Goal: Task Accomplishment & Management: Use online tool/utility

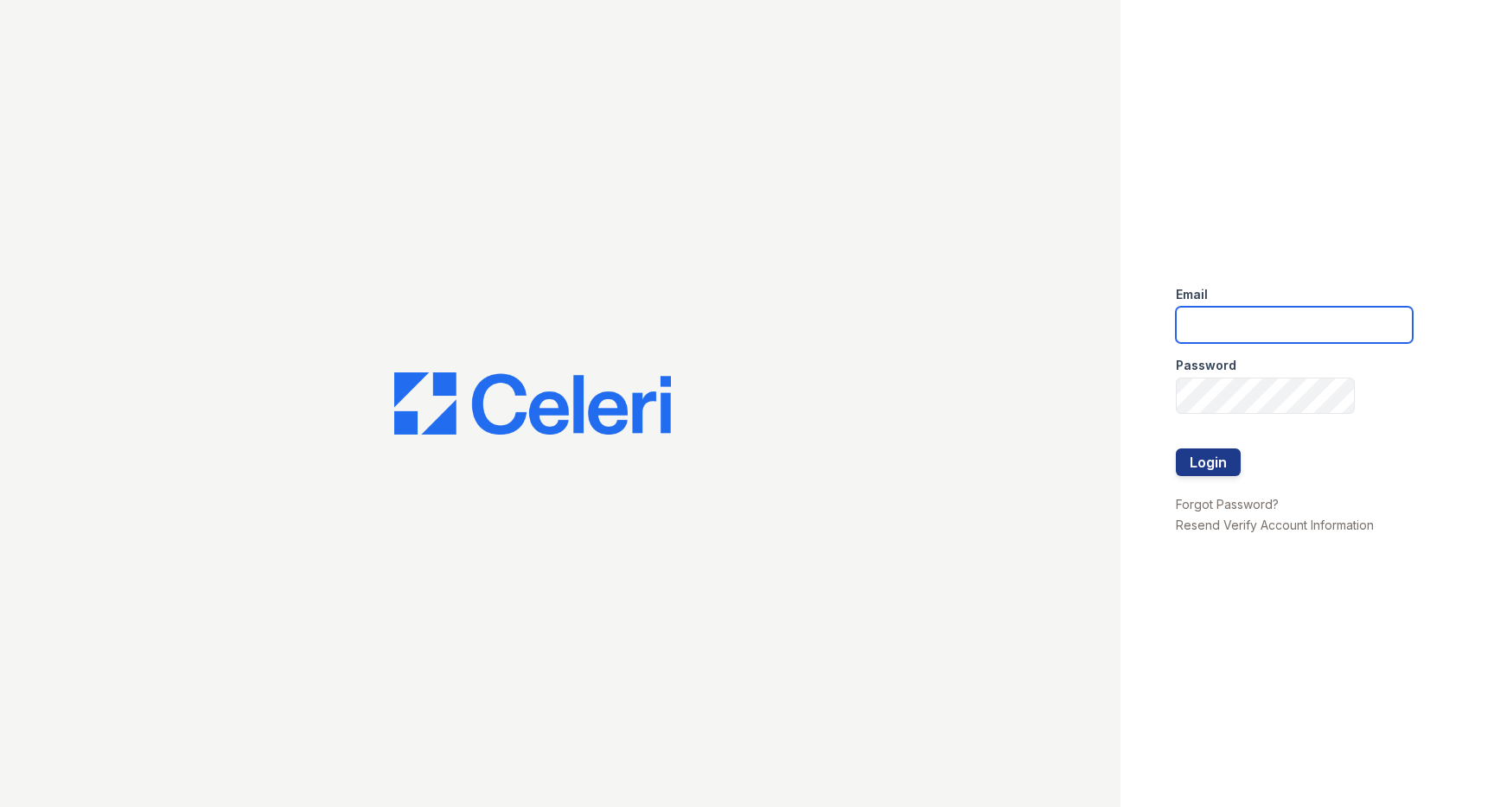
click at [1260, 325] on input "email" at bounding box center [1294, 325] width 237 height 36
type input "[PERSON_NAME][EMAIL_ADDRESS][DOMAIN_NAME]"
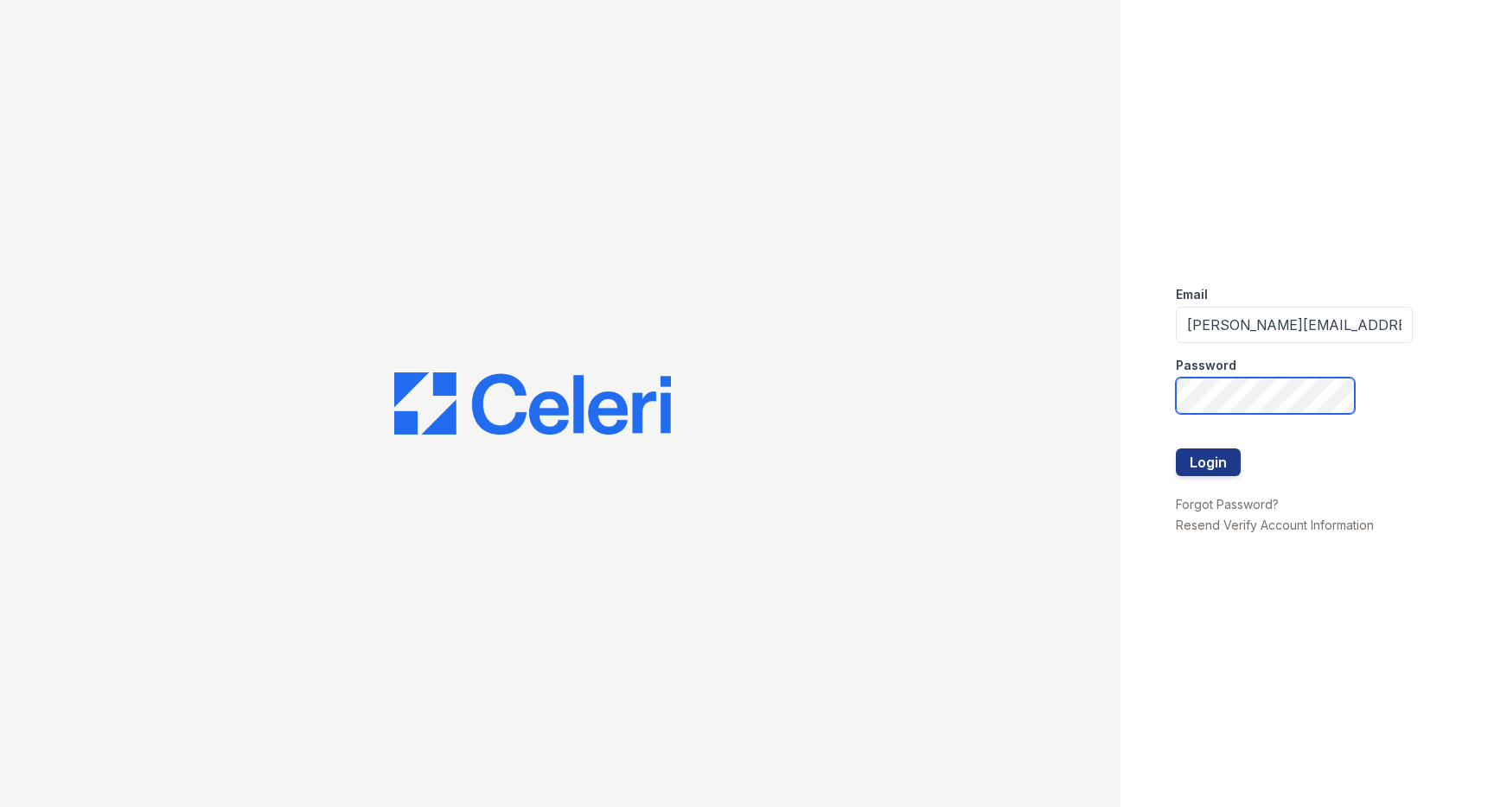
click at [1176, 449] on button "Login" at bounding box center [1208, 463] width 65 height 28
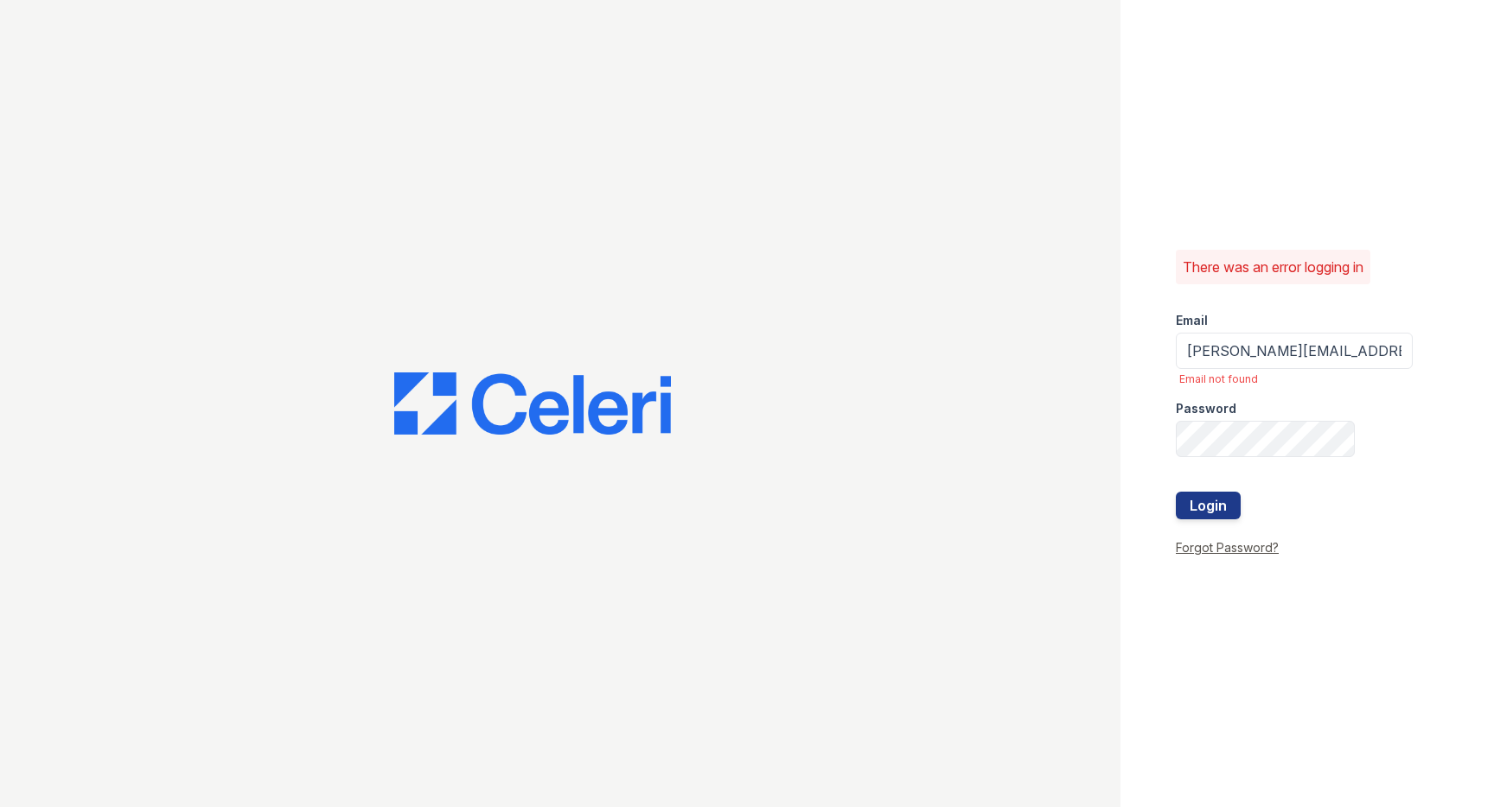
click at [1241, 543] on link "Forgot Password?" at bounding box center [1227, 547] width 103 height 15
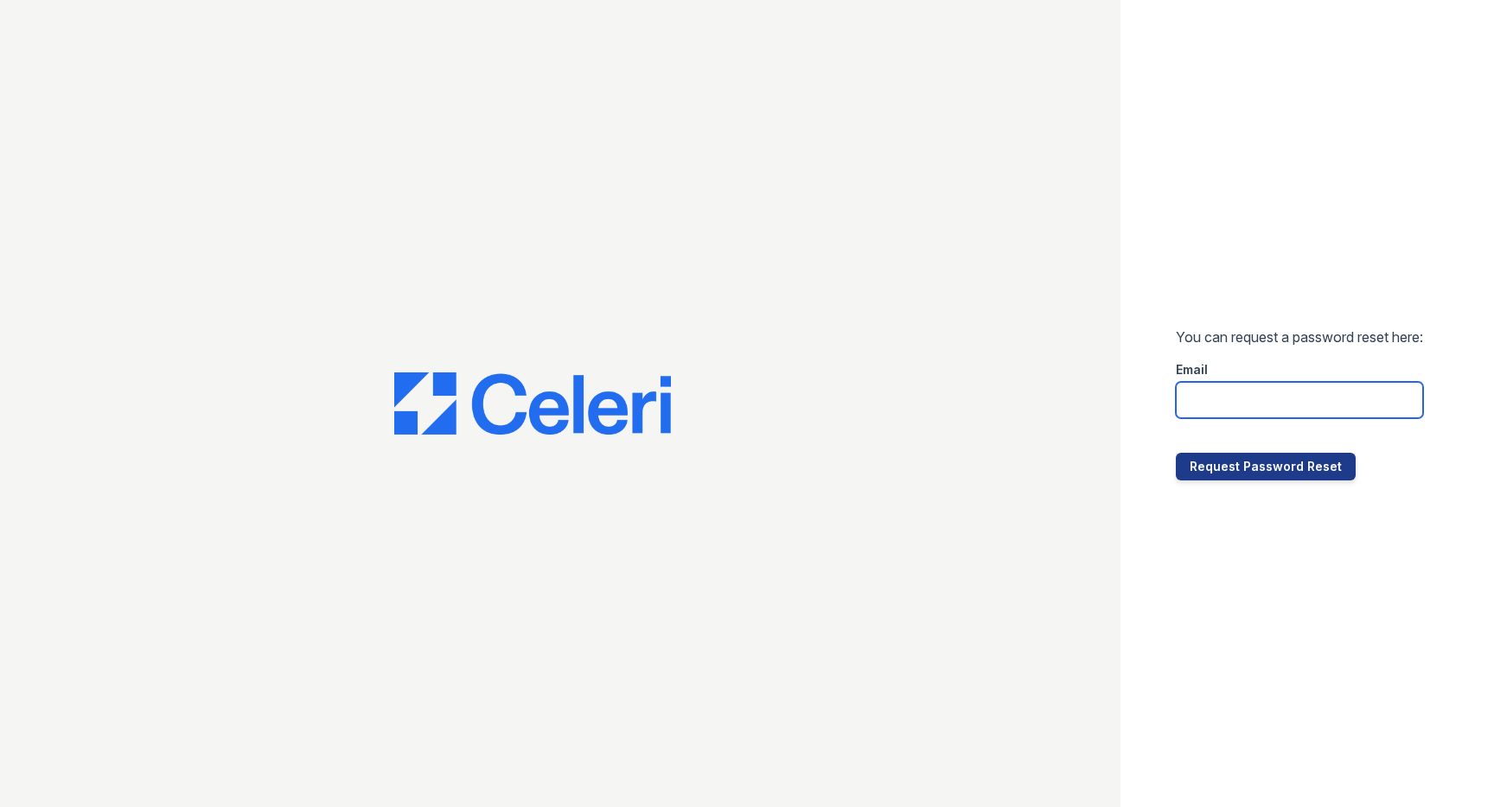
click at [1254, 389] on input "email" at bounding box center [1299, 400] width 247 height 36
type input "[PERSON_NAME][EMAIL_ADDRESS][DOMAIN_NAME]"
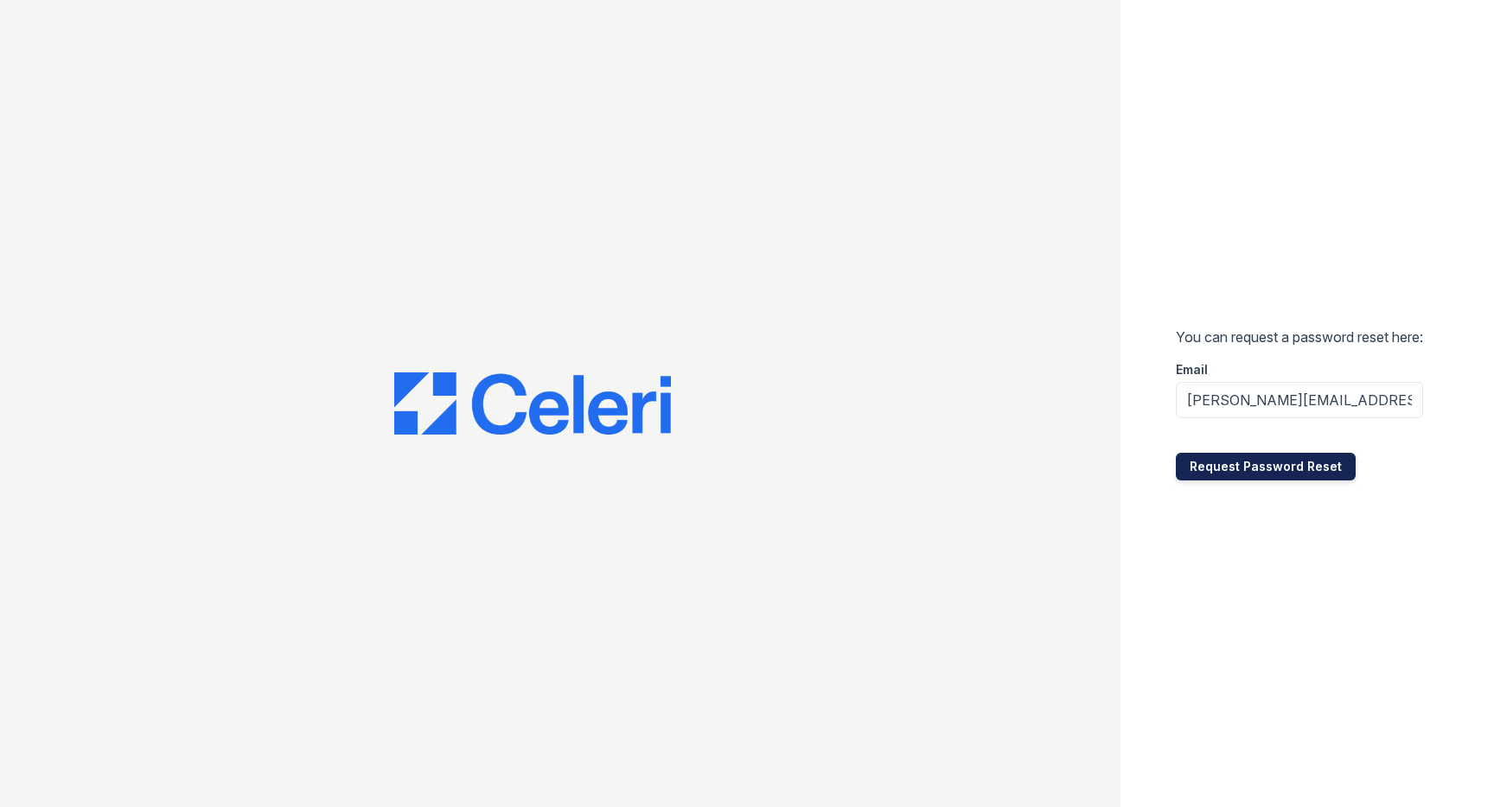
click at [1261, 469] on button "Request Password Reset" at bounding box center [1266, 467] width 180 height 28
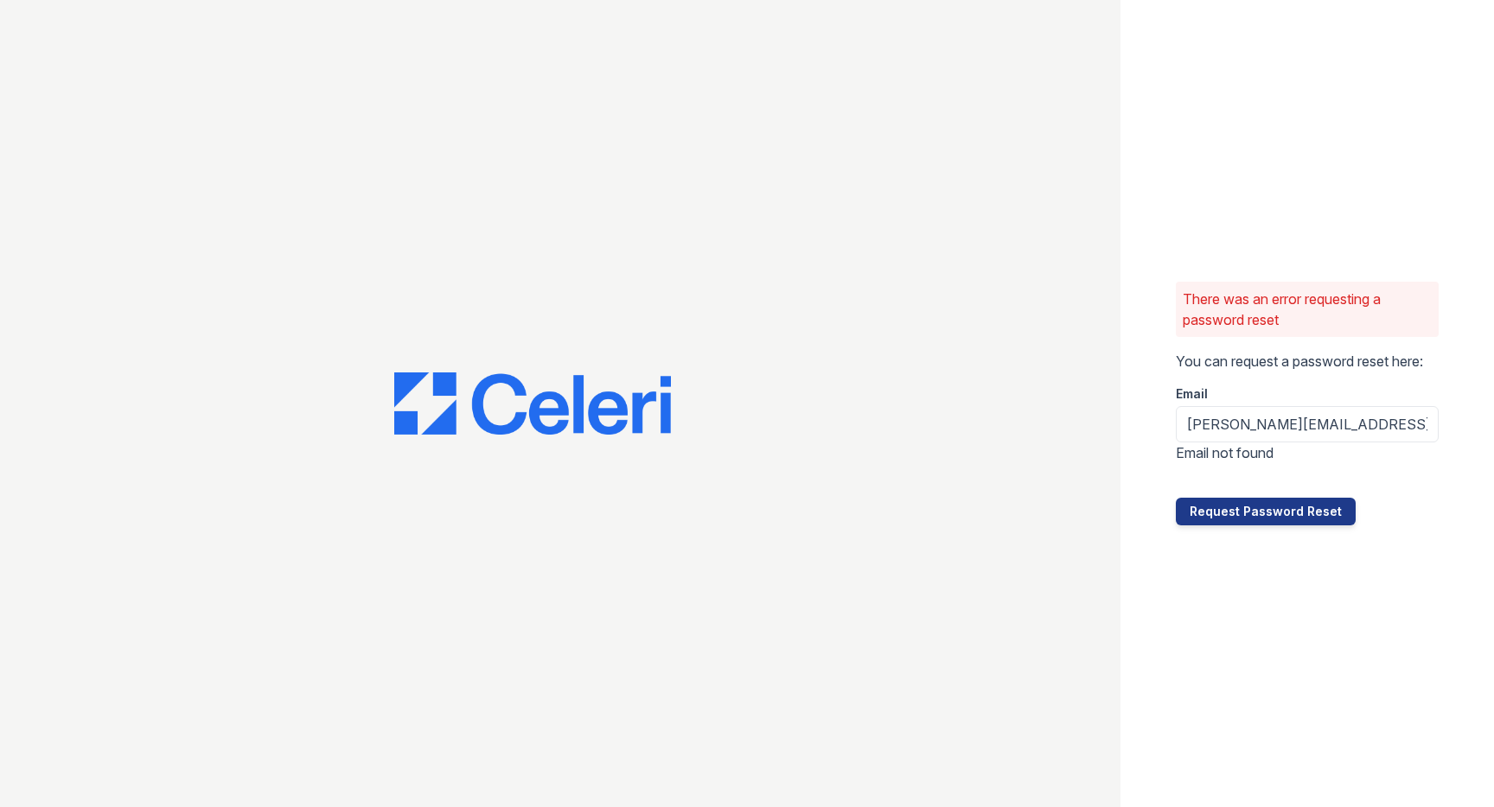
click at [951, 475] on div at bounding box center [560, 403] width 1120 height 807
click at [1268, 515] on button "Request Password Reset" at bounding box center [1266, 512] width 180 height 28
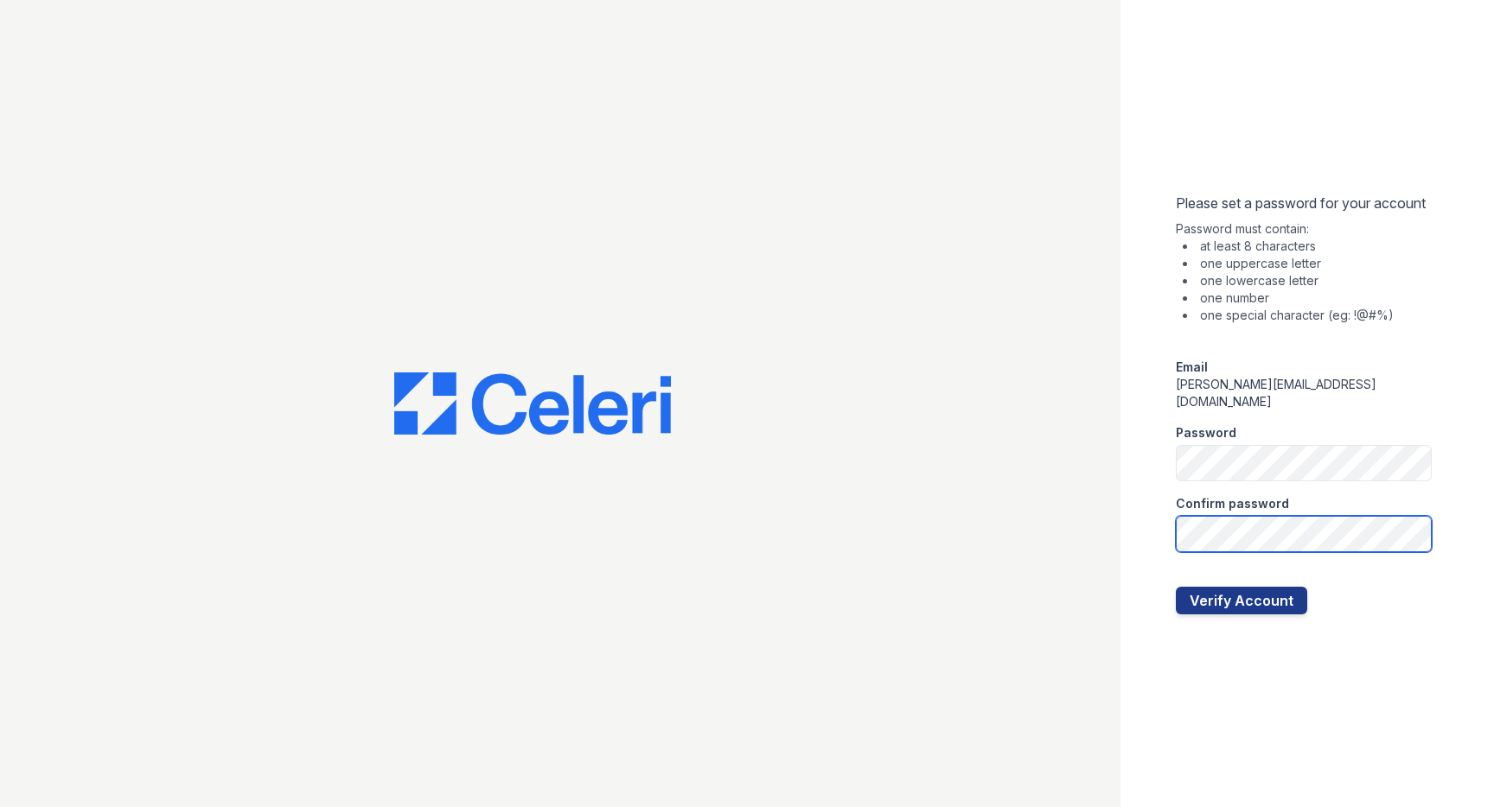
click at [1176, 587] on button "Verify Account" at bounding box center [1241, 601] width 131 height 28
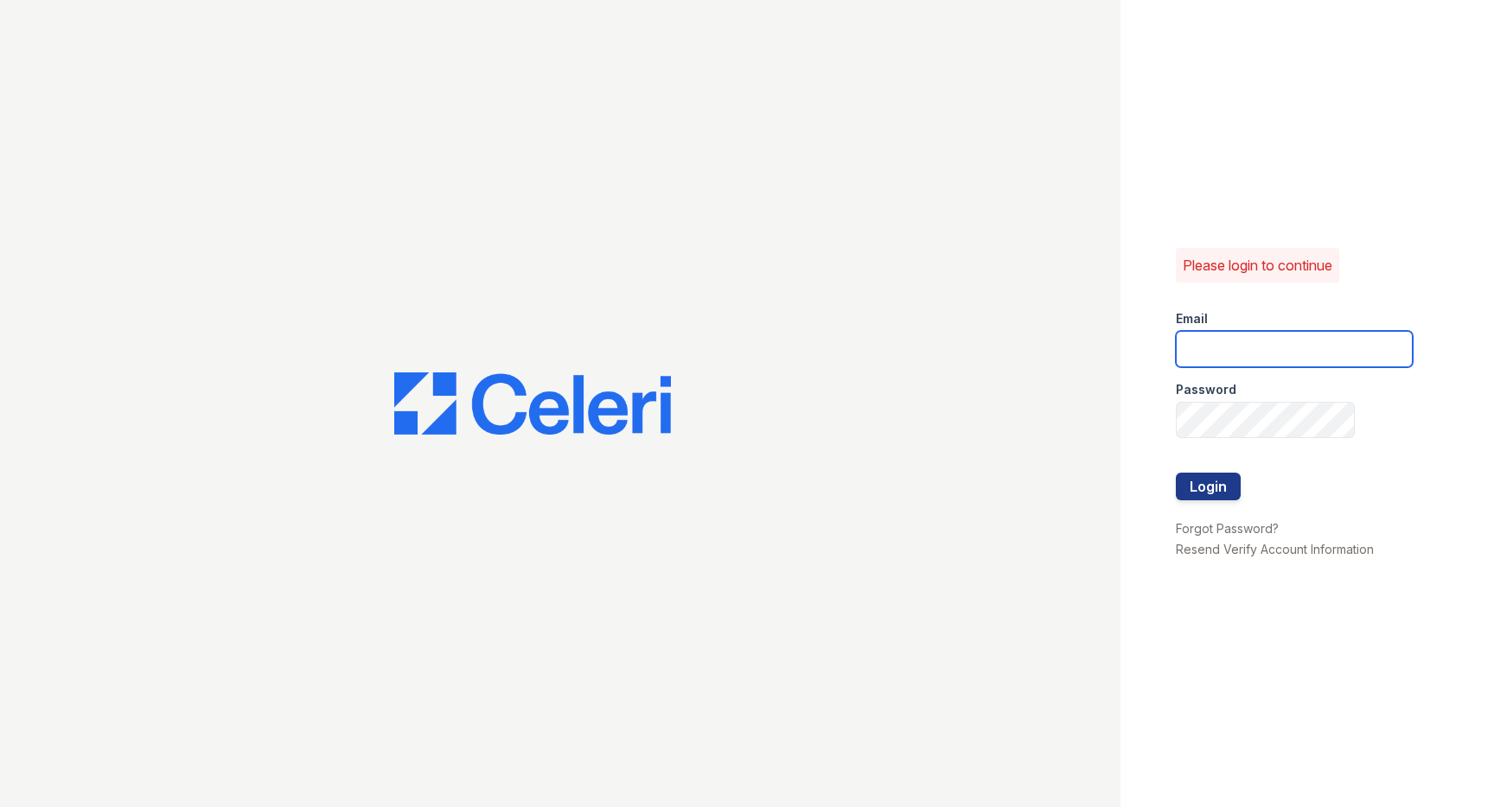
click at [1254, 367] on input "email" at bounding box center [1294, 349] width 237 height 36
type input "jessica@cafmanagement.com"
click at [1209, 477] on button "Login" at bounding box center [1208, 487] width 65 height 28
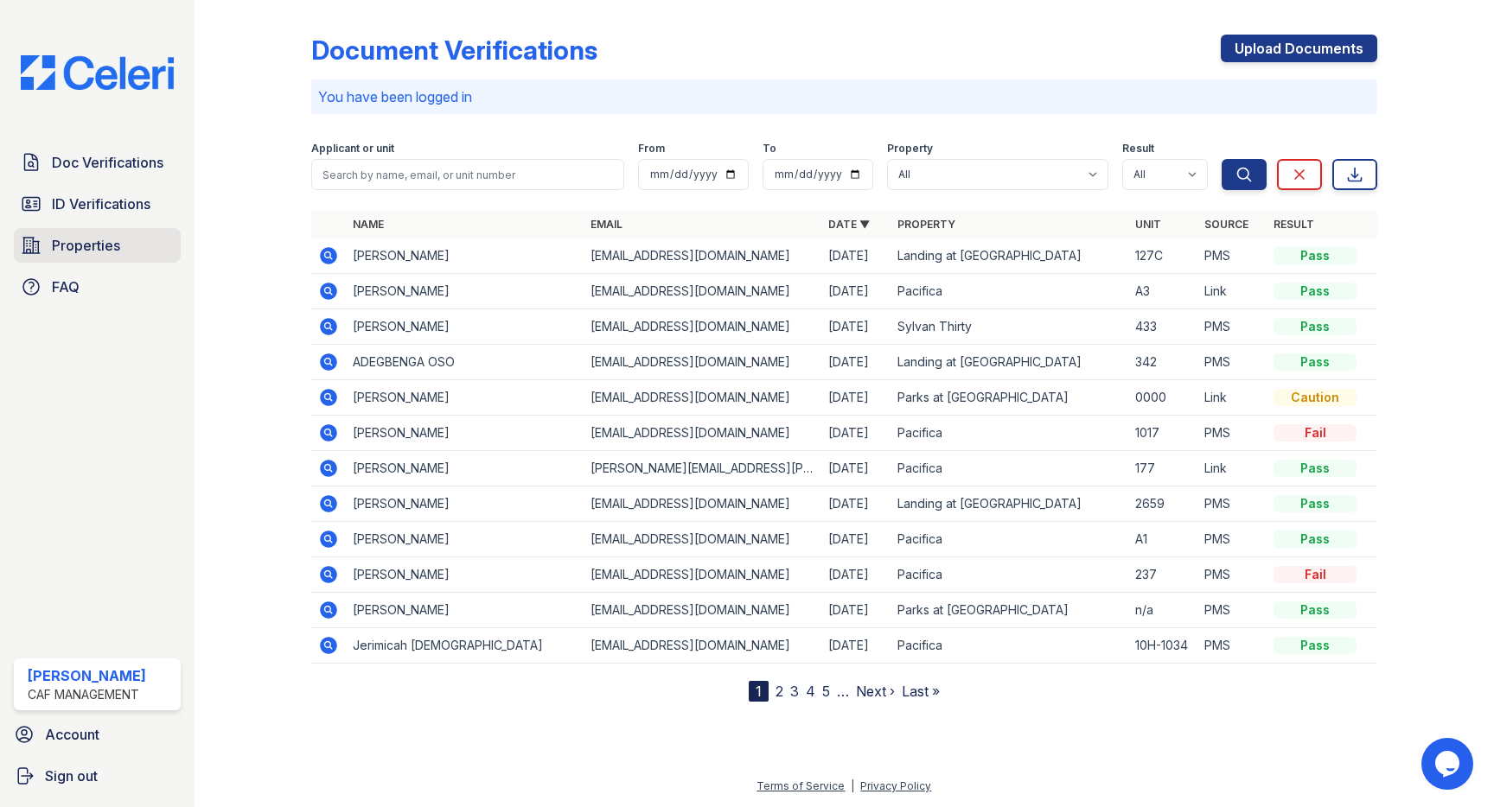
click at [105, 250] on span "Properties" at bounding box center [86, 245] width 68 height 21
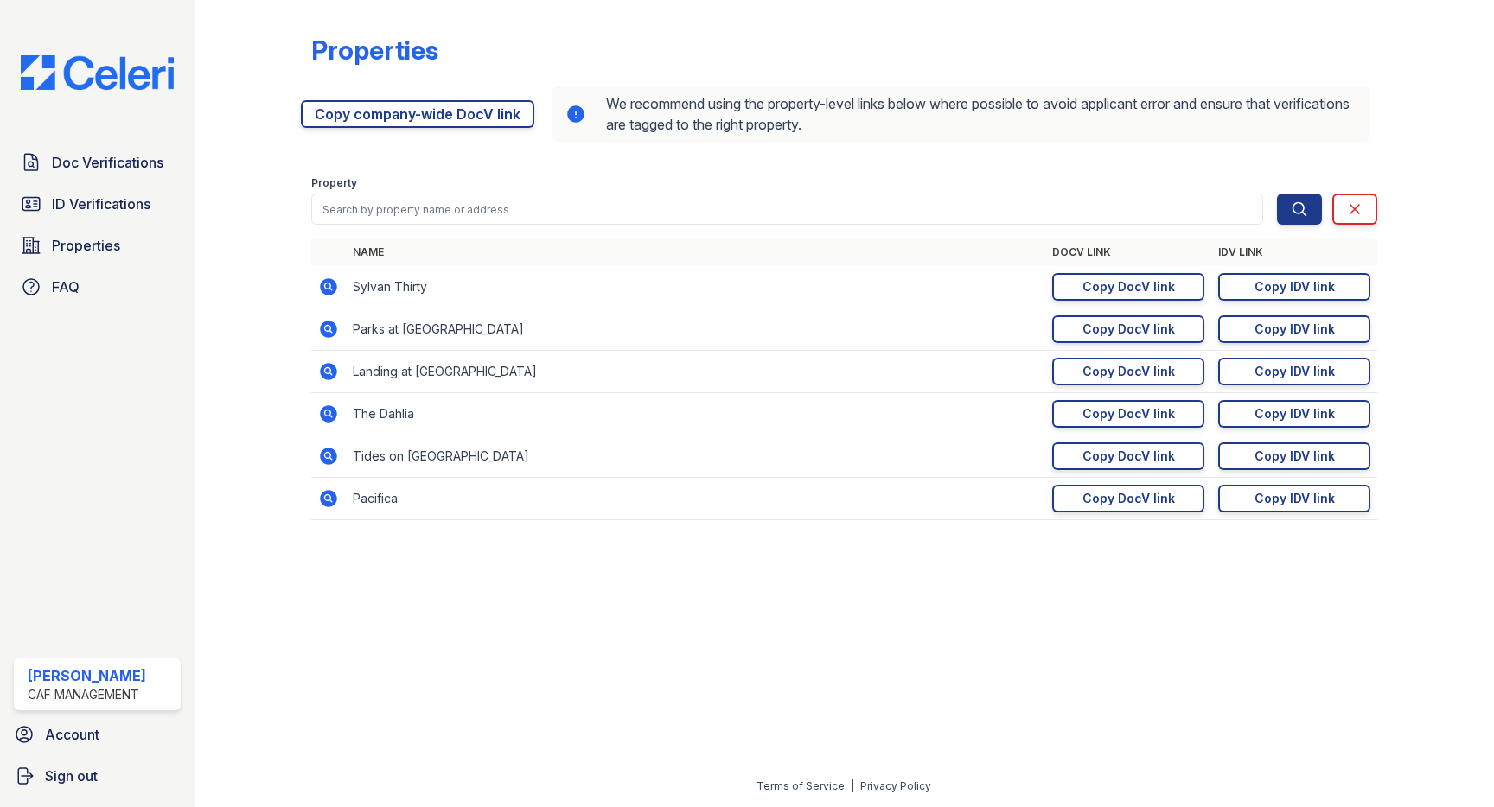
click at [330, 326] on icon at bounding box center [328, 329] width 17 height 17
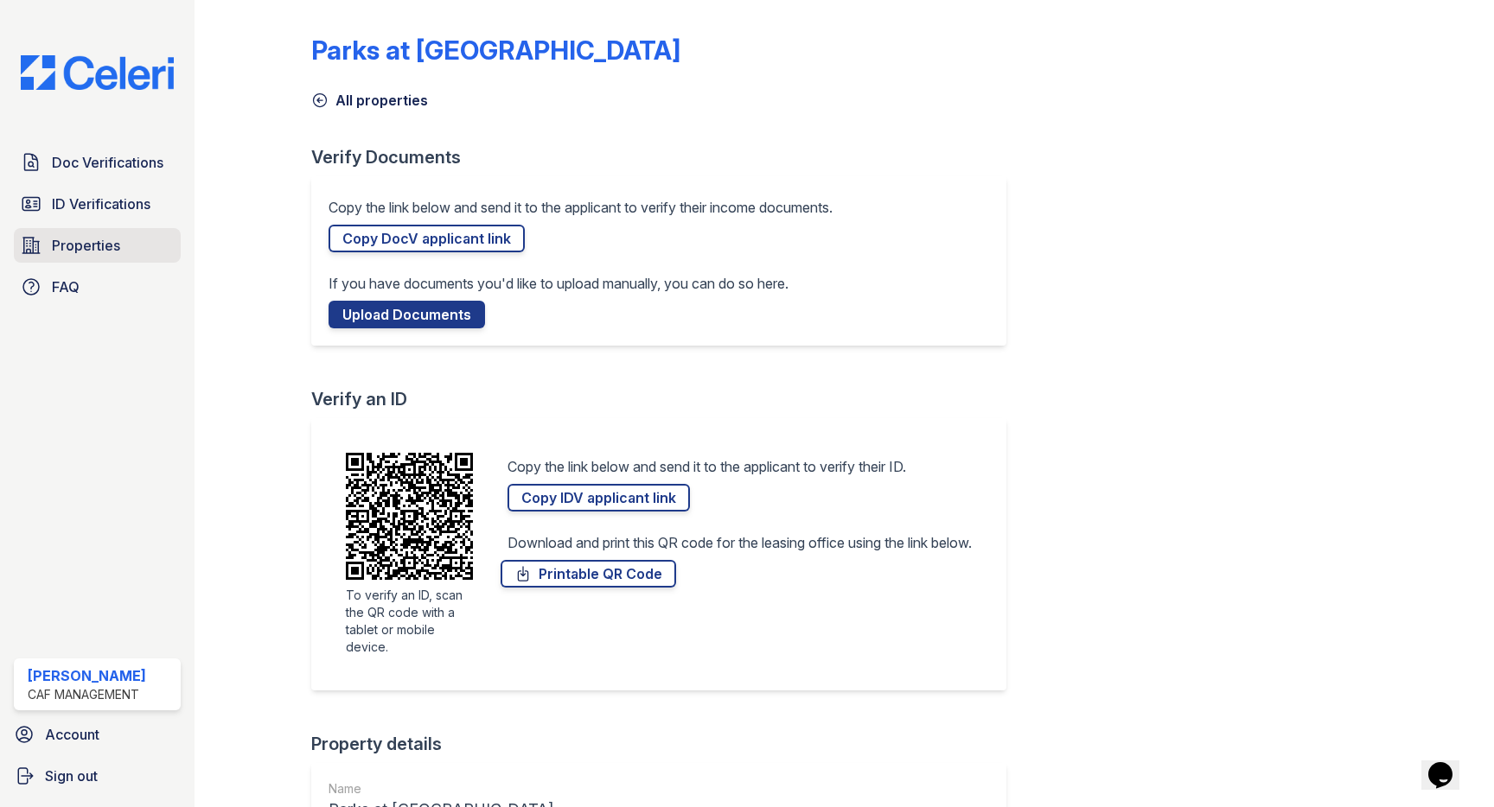
click at [120, 247] on link "Properties" at bounding box center [97, 245] width 167 height 35
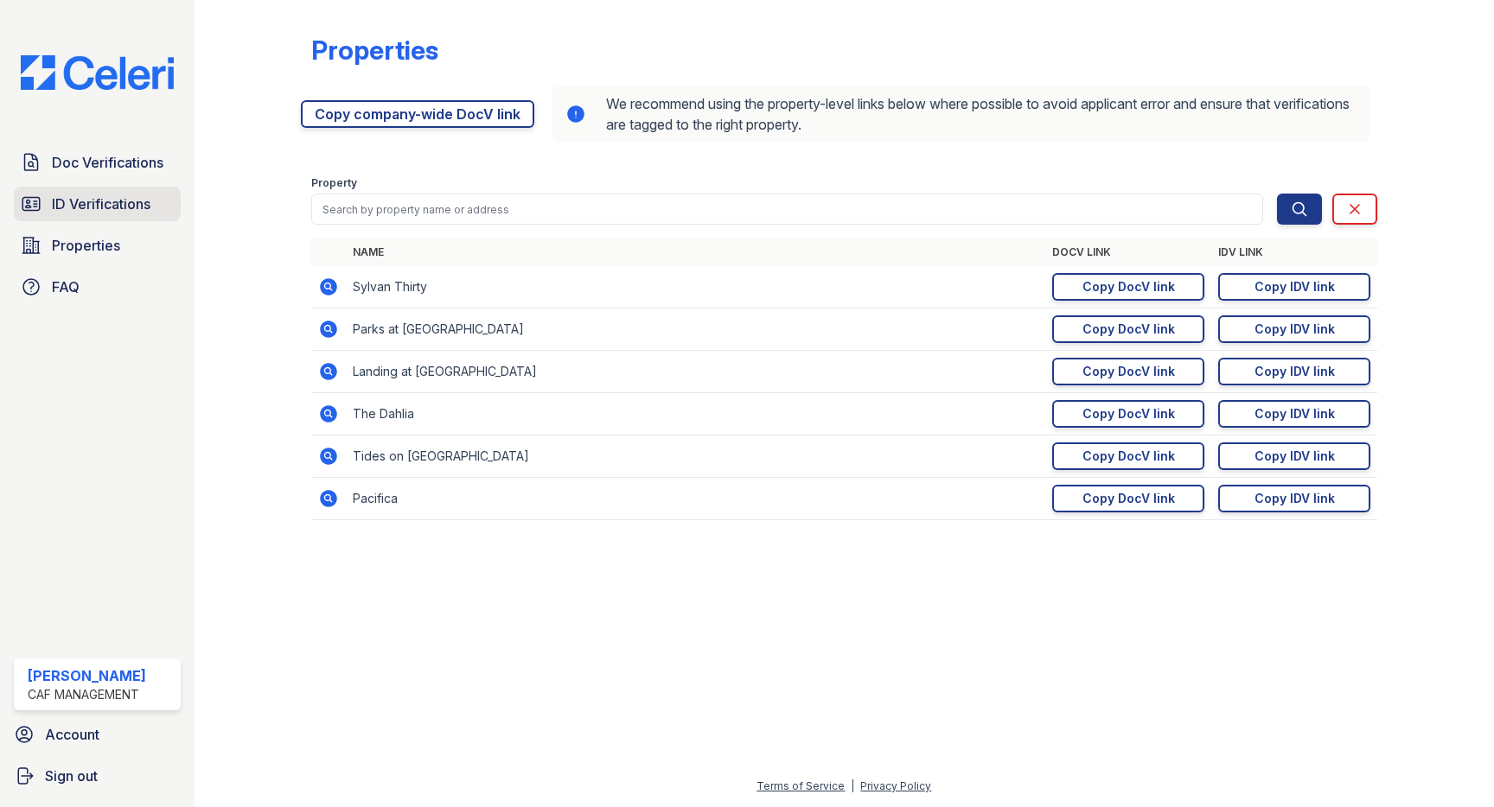
click at [113, 211] on span "ID Verifications" at bounding box center [101, 204] width 99 height 21
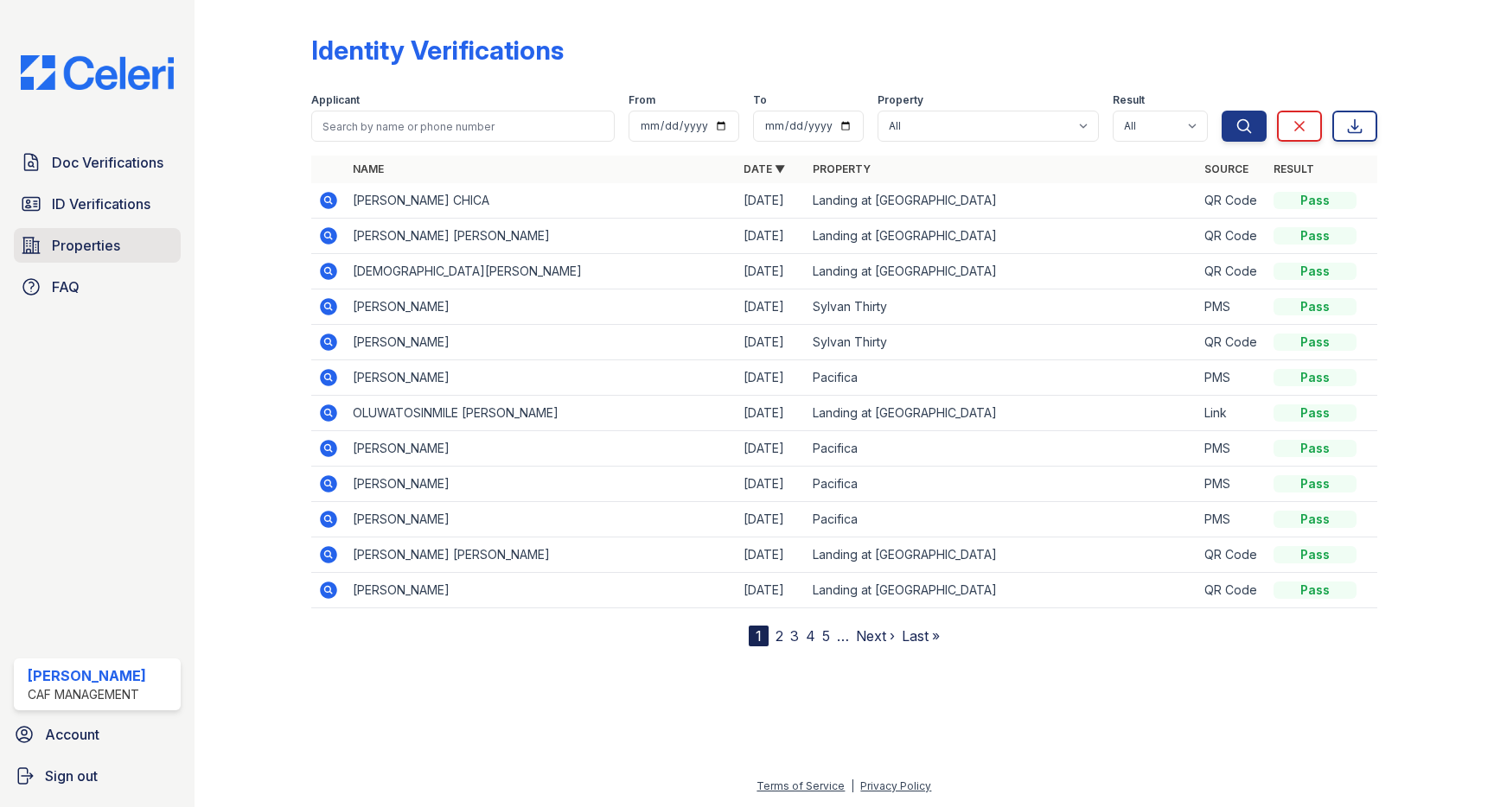
click at [99, 244] on span "Properties" at bounding box center [86, 245] width 68 height 21
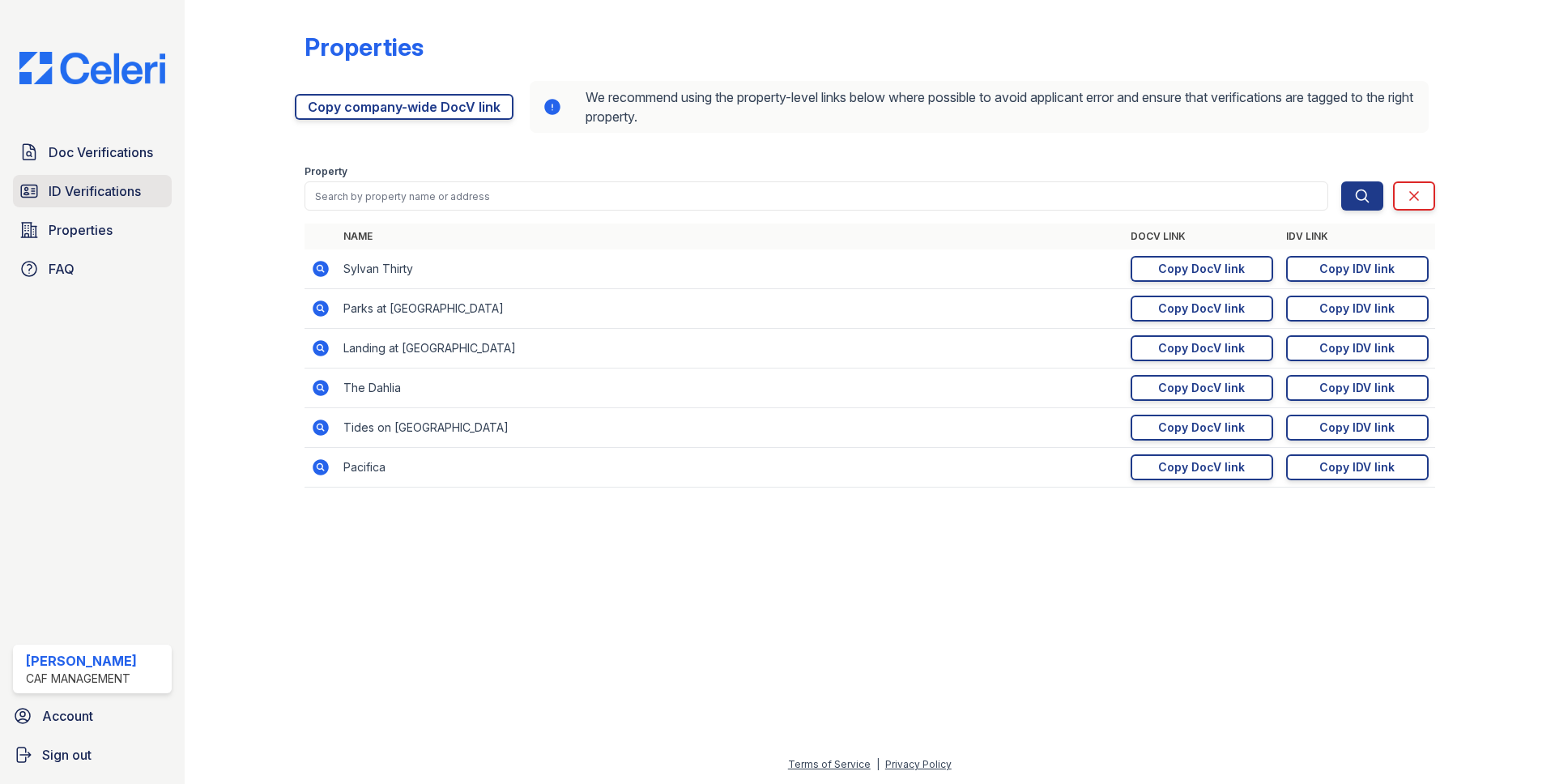
click at [94, 194] on span "ID Verifications" at bounding box center [95, 191] width 93 height 20
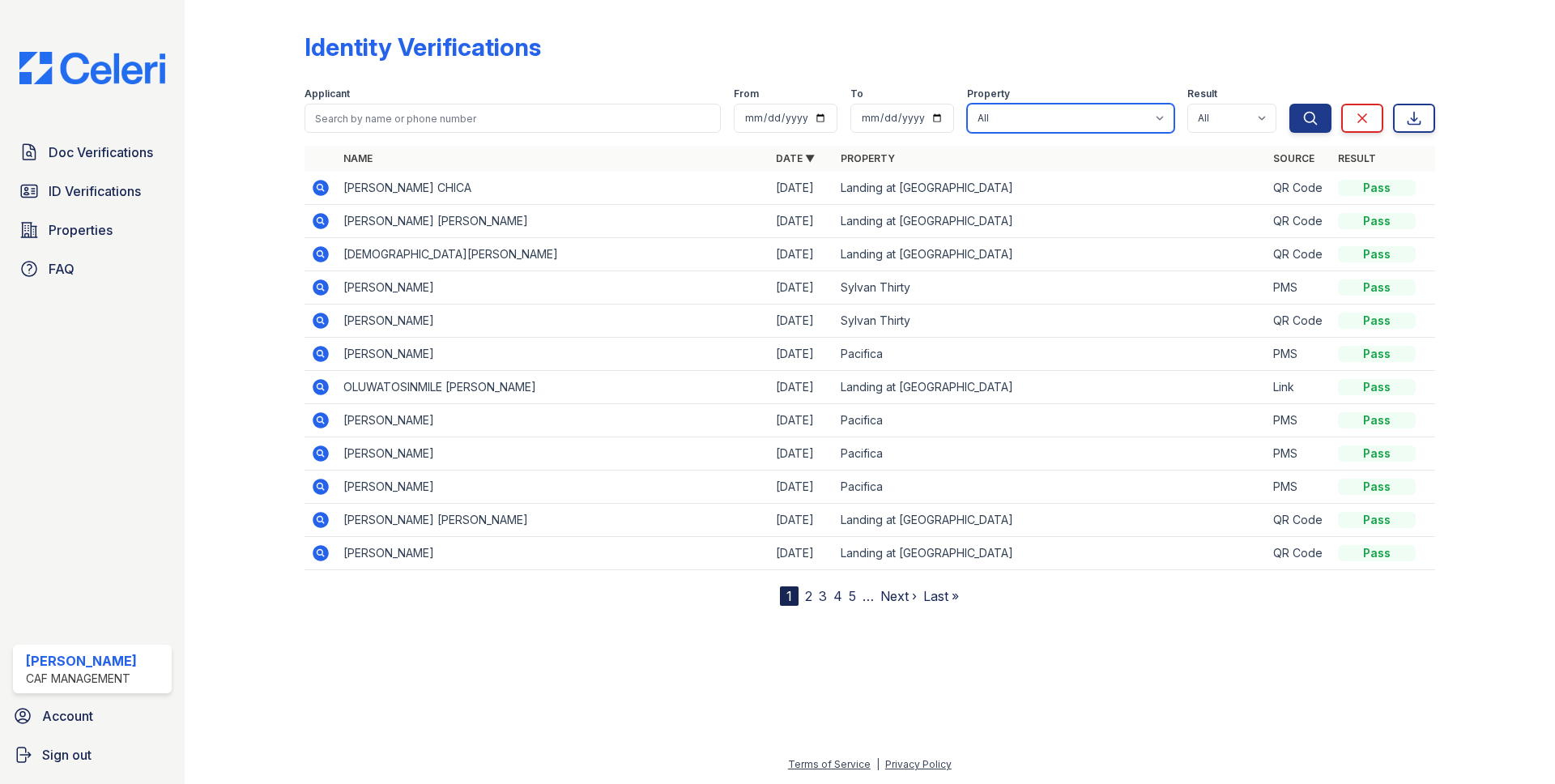
click at [1104, 116] on select "All Landing at McCallum Pacifica Parks at Treepoint Sylvan Thirty The Dahlia Ti…" at bounding box center [1070, 118] width 207 height 29
select select "4577"
click at [969, 104] on select "All Landing at McCallum Pacifica Parks at Treepoint Sylvan Thirty The Dahlia Ti…" at bounding box center [1070, 118] width 207 height 29
click at [1297, 122] on button "Search" at bounding box center [1310, 118] width 42 height 29
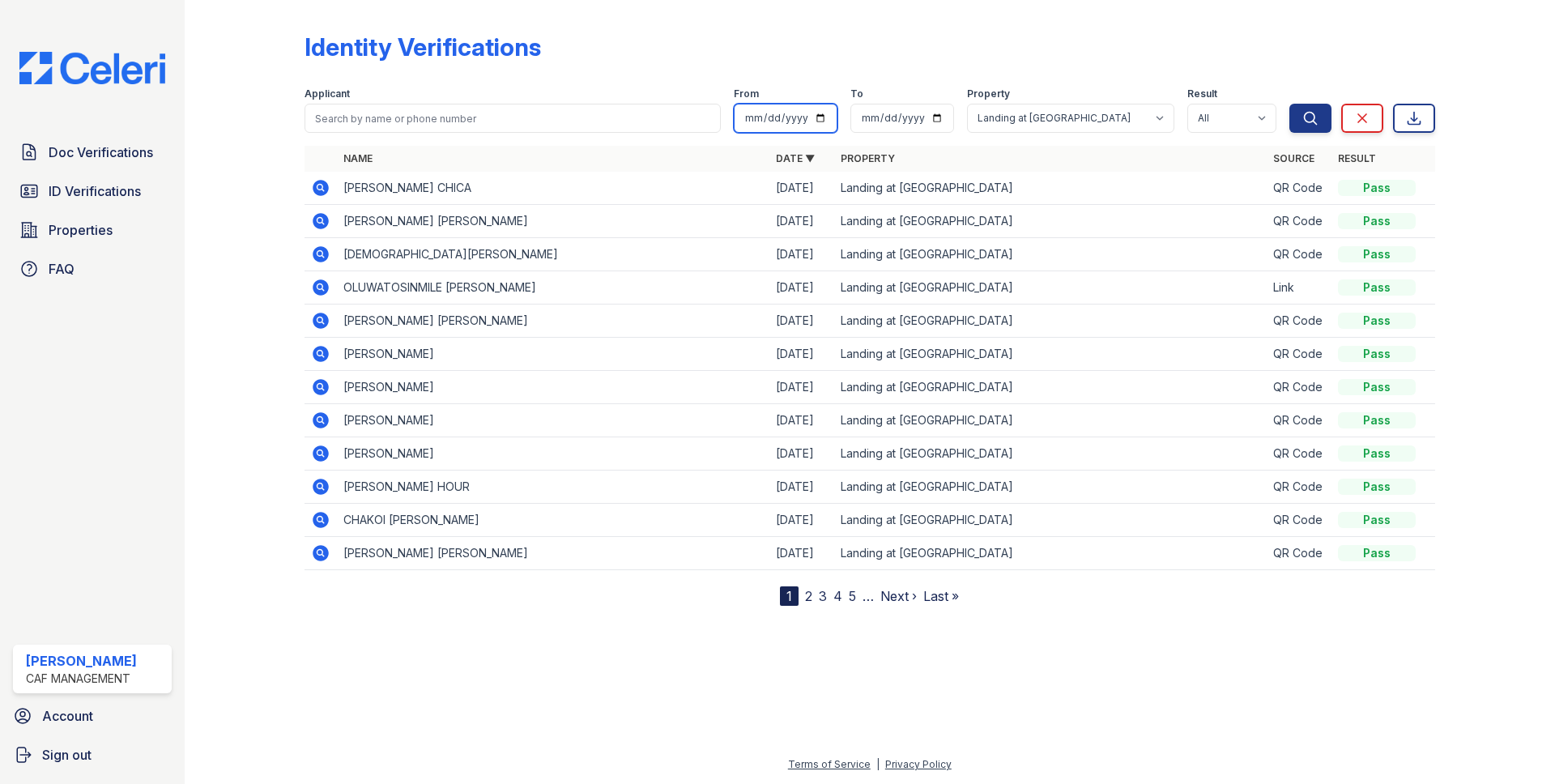
click at [822, 114] on input "date" at bounding box center [785, 118] width 104 height 29
type input "2025-08-18"
click at [936, 123] on input "date" at bounding box center [902, 118] width 104 height 29
type input "2025-08-24"
click at [1306, 122] on icon "submit" at bounding box center [1310, 118] width 16 height 16
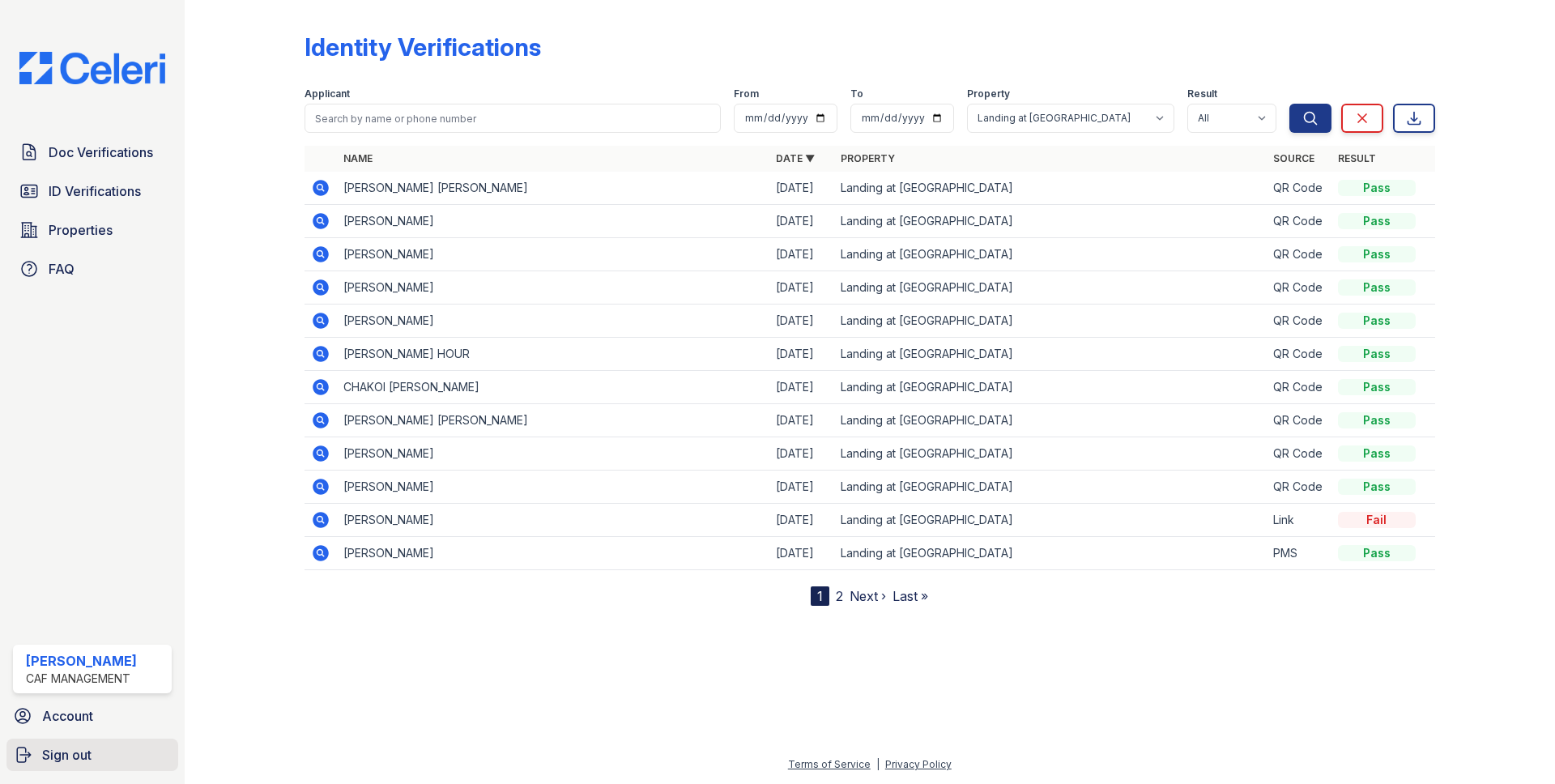
click at [59, 756] on span "Sign out" at bounding box center [67, 754] width 50 height 20
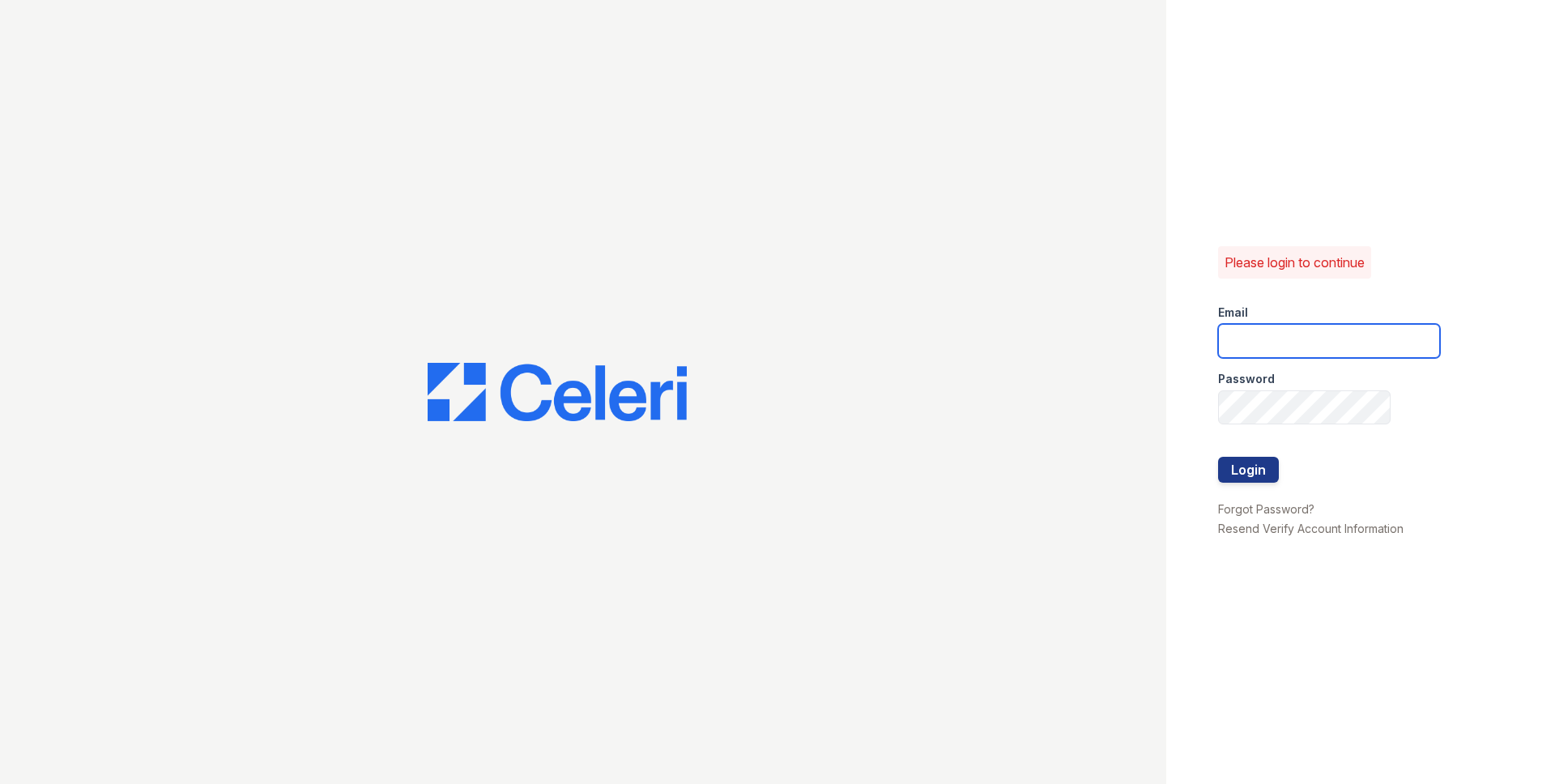
click at [1299, 338] on input "email" at bounding box center [1328, 341] width 222 height 34
type input "[PERSON_NAME][EMAIL_ADDRESS][DOMAIN_NAME]"
click at [1257, 468] on button "Login" at bounding box center [1248, 470] width 61 height 26
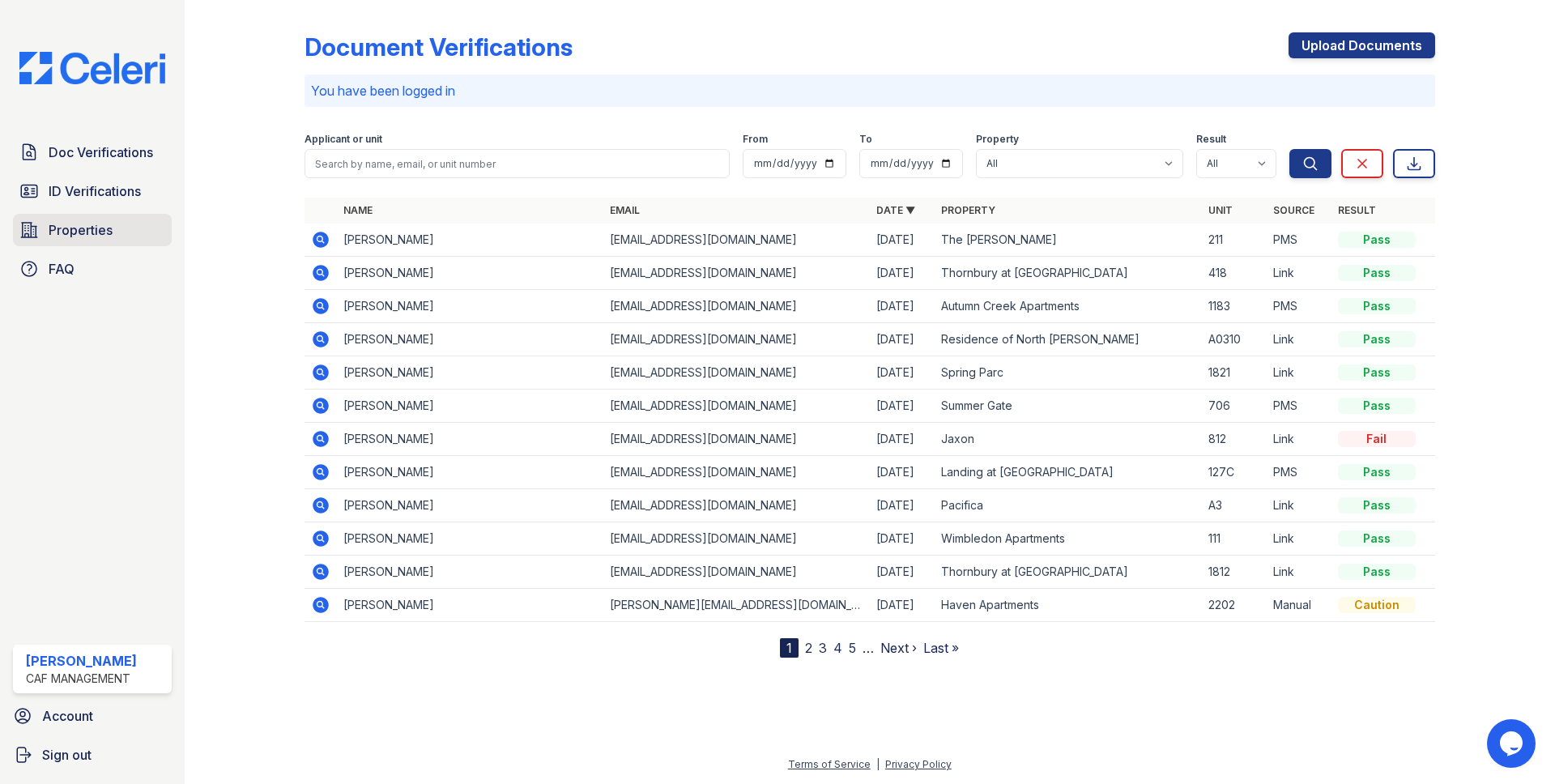
click at [116, 231] on link "Properties" at bounding box center [92, 229] width 158 height 33
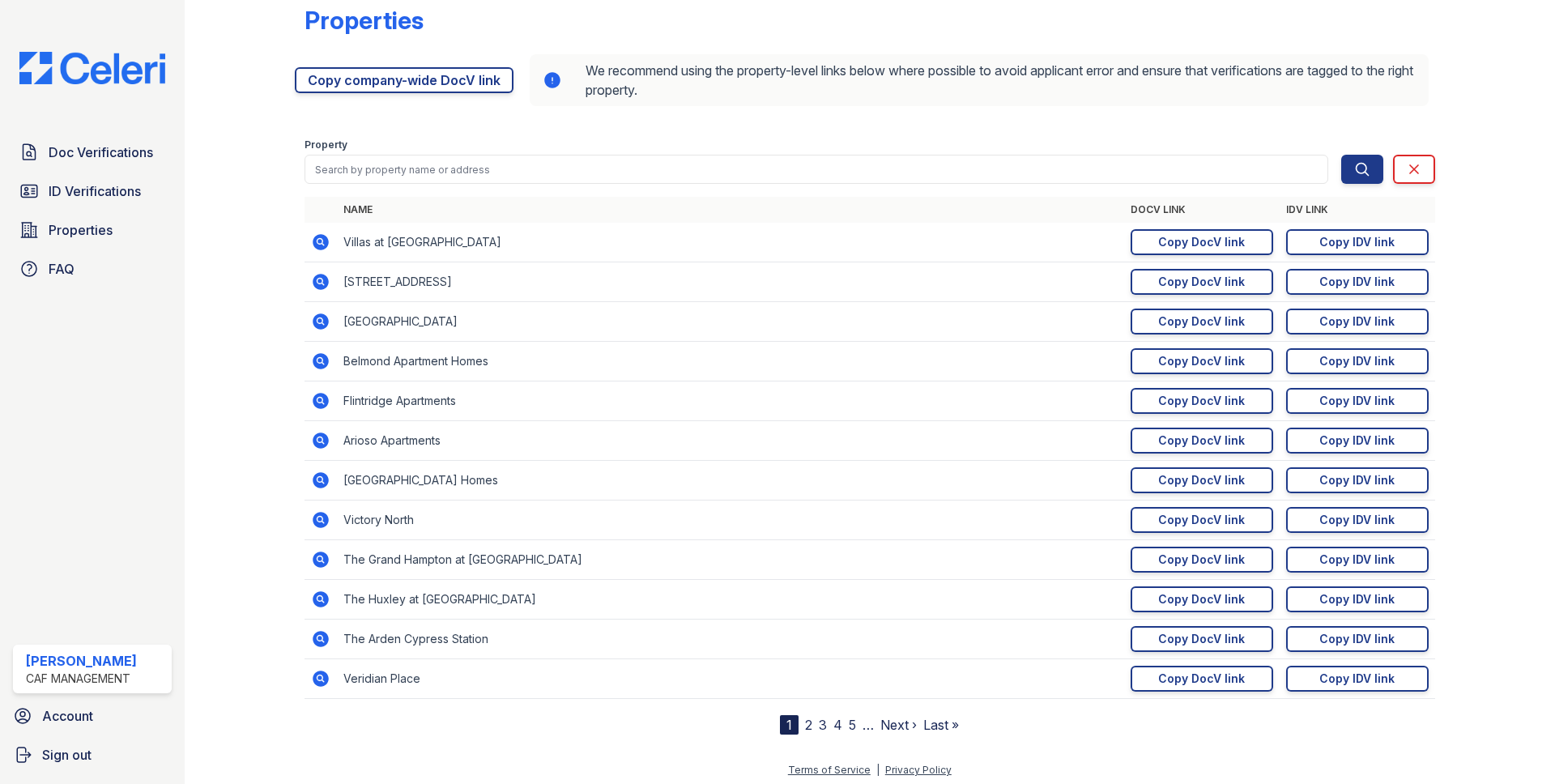
scroll to position [33, 0]
